Goal: Answer question/provide support: Answer question/provide support

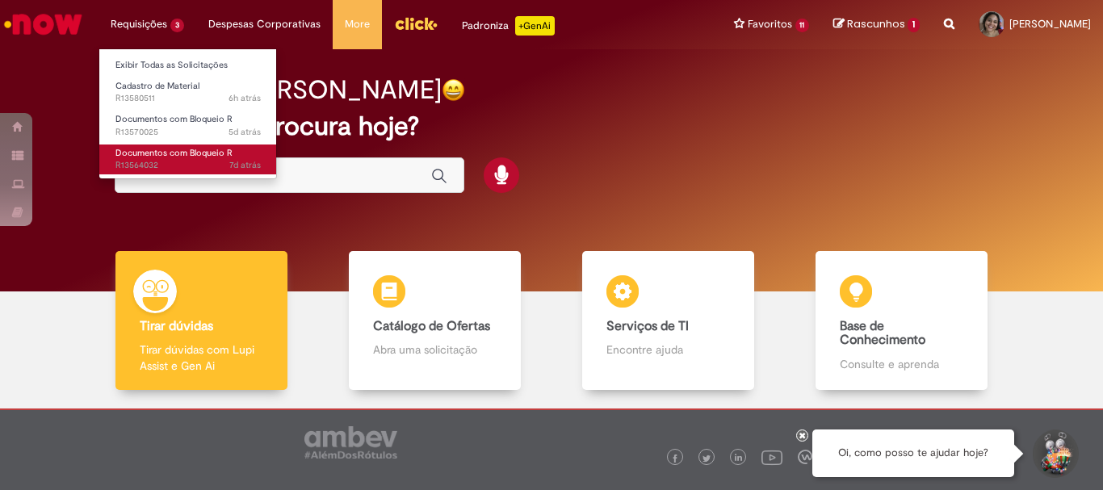
click at [206, 156] on span "Documentos com Bloqueio R" at bounding box center [173, 153] width 117 height 12
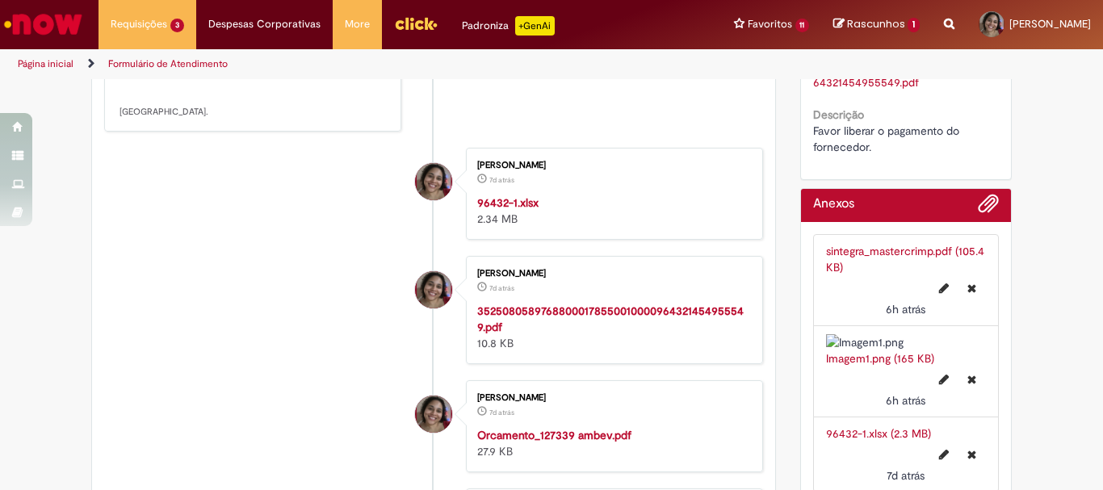
scroll to position [323, 0]
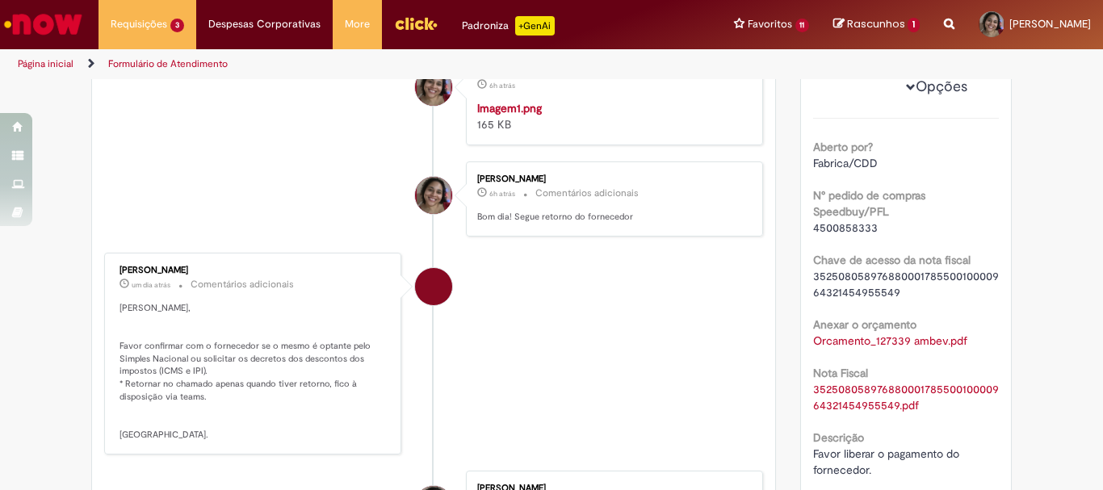
click at [852, 235] on span "4500858333" at bounding box center [845, 227] width 65 height 15
copy span "4500858333"
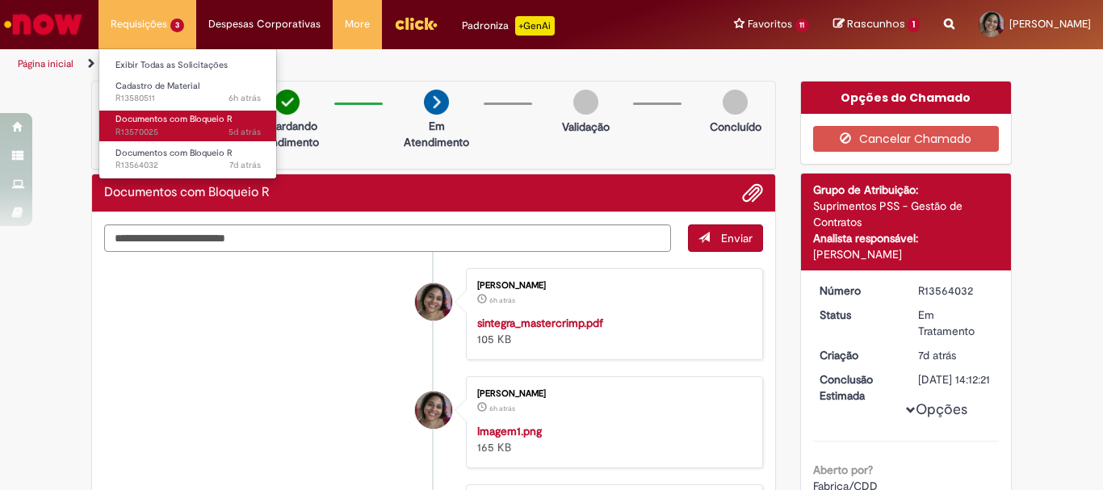
click at [165, 130] on span "5d atrás 5 dias atrás R13570025" at bounding box center [187, 132] width 145 height 13
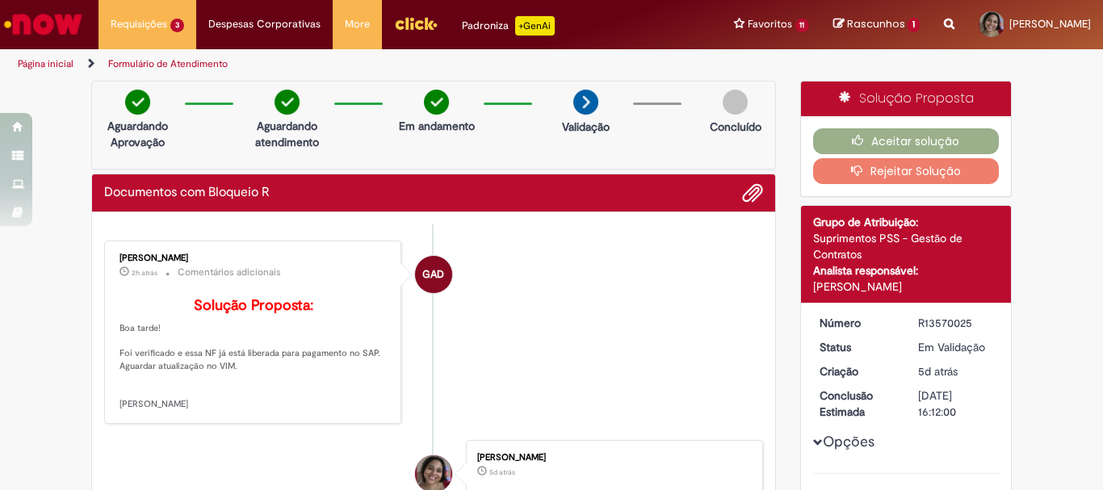
scroll to position [323, 0]
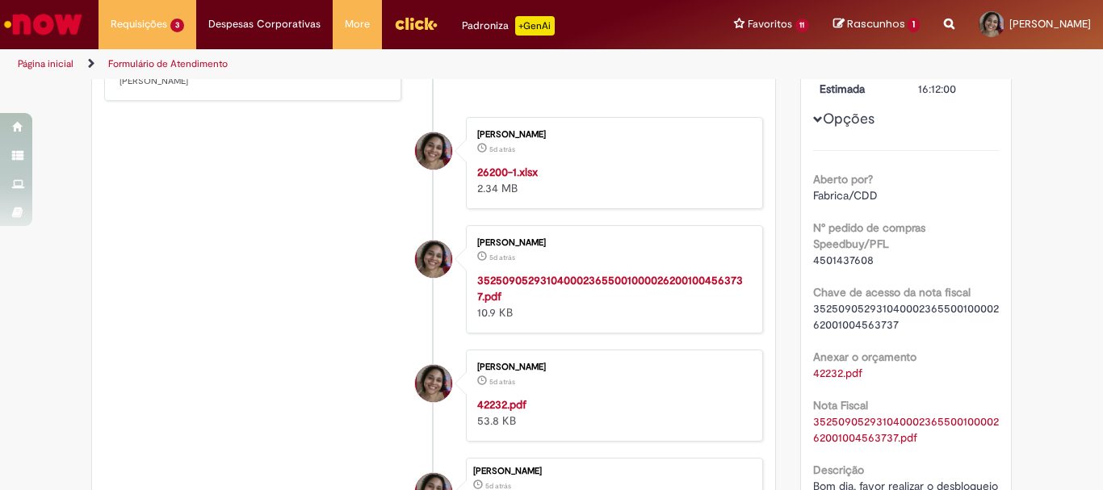
click at [837, 262] on span "4501437608" at bounding box center [843, 260] width 61 height 15
copy span "4501437608"
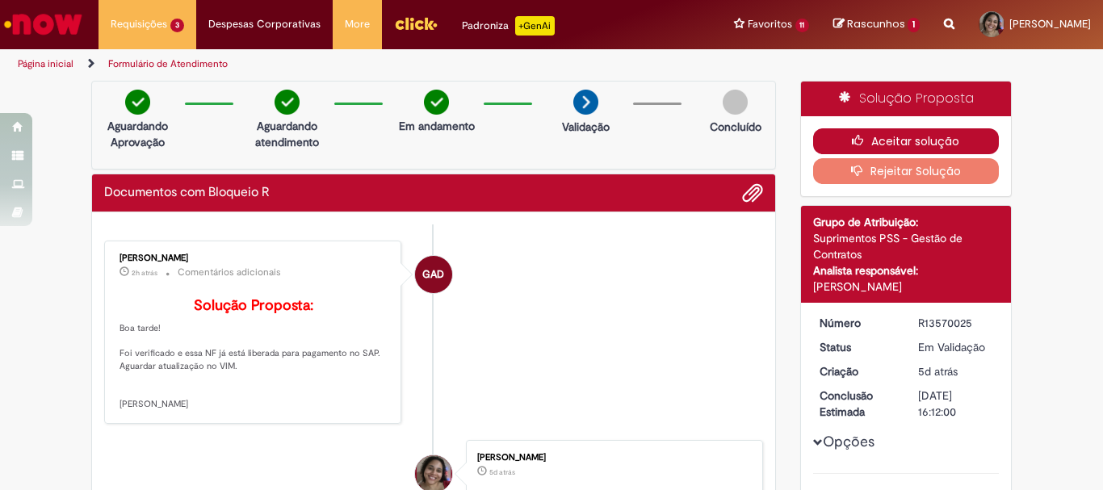
click at [927, 132] on button "Aceitar solução" at bounding box center [906, 141] width 186 height 26
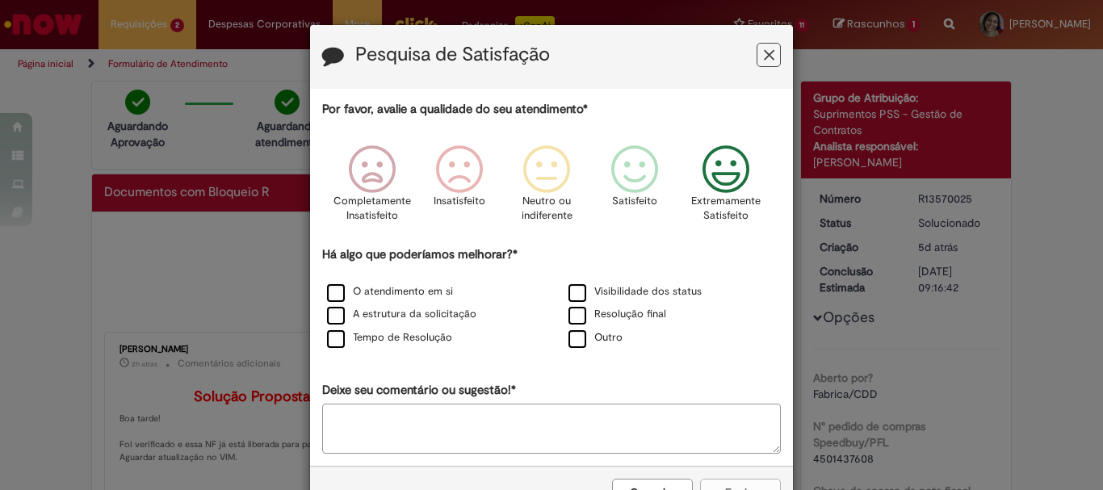
click at [701, 170] on icon "Feedback" at bounding box center [726, 169] width 61 height 48
click at [615, 308] on div "Resolução final" at bounding box center [672, 315] width 238 height 20
click at [441, 316] on label "A estrutura da solicitação" at bounding box center [401, 314] width 149 height 15
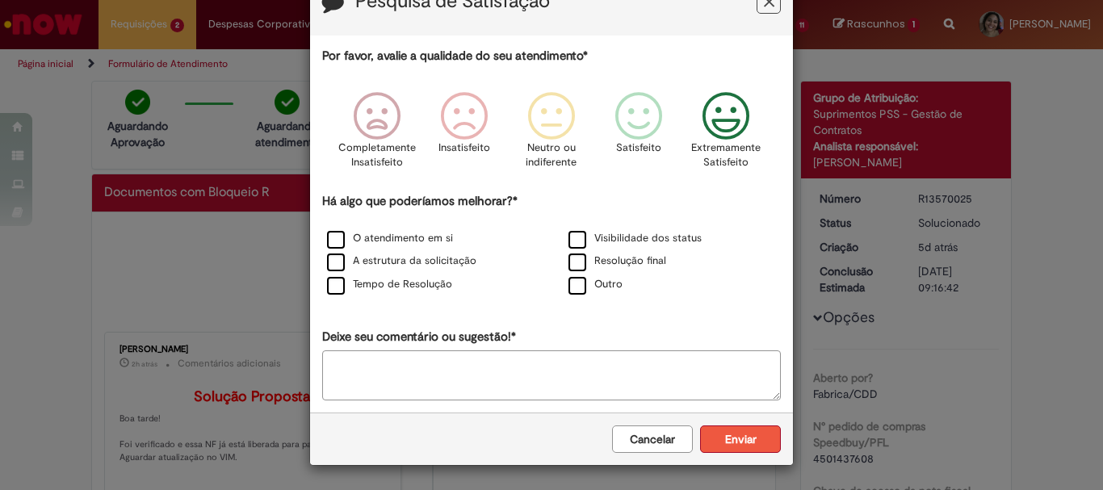
click at [739, 435] on button "Enviar" at bounding box center [740, 438] width 81 height 27
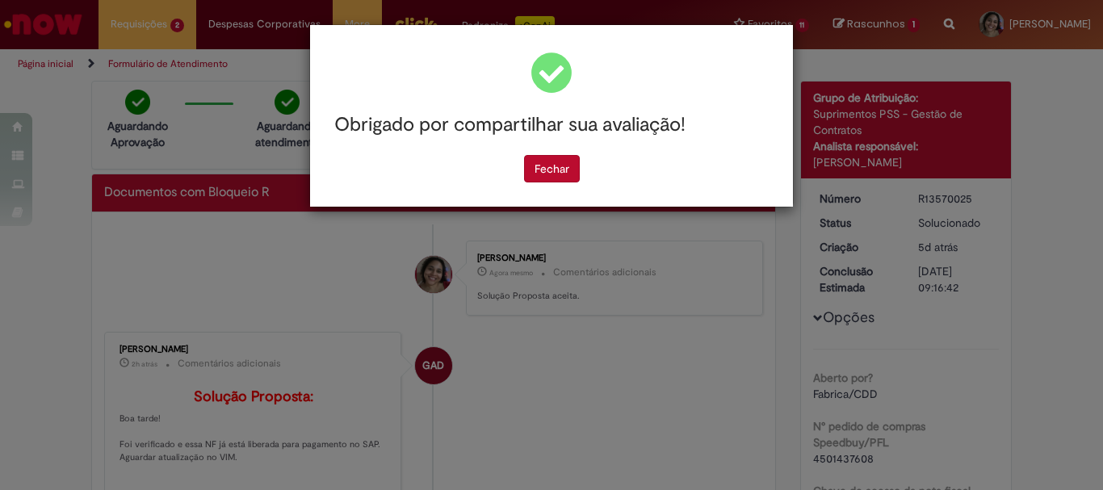
scroll to position [0, 0]
click at [536, 167] on button "Fechar" at bounding box center [552, 168] width 56 height 27
